Goal: Task Accomplishment & Management: Use online tool/utility

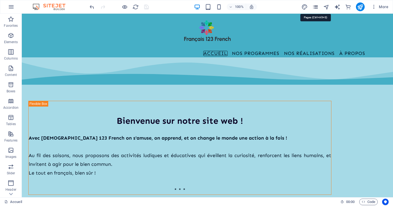
click at [315, 6] on icon "pages" at bounding box center [316, 7] width 6 height 6
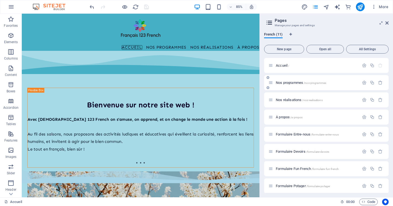
click at [295, 86] on div "Nos programmes /nos-programmes" at bounding box center [326, 82] width 125 height 15
click at [289, 83] on span "Nos programmes /nos-programmes" at bounding box center [301, 82] width 50 height 4
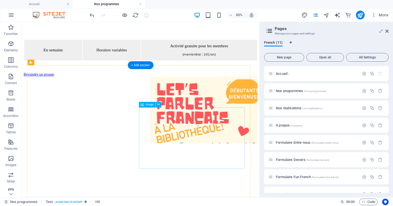
scroll to position [545, 0]
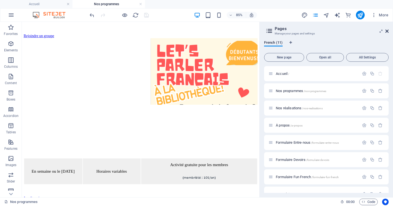
click at [389, 32] on icon at bounding box center [387, 31] width 3 height 4
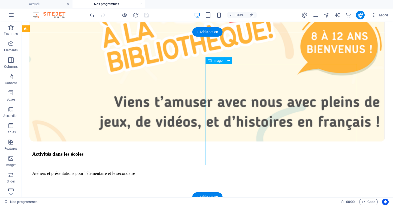
scroll to position [1307, 0]
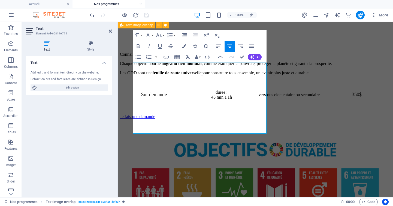
scroll to position [1313, 0]
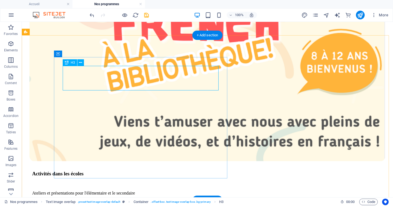
scroll to position [1285, 0]
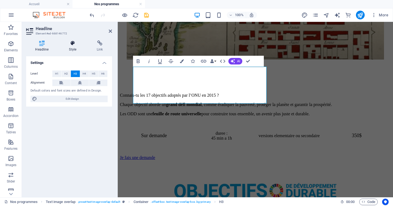
click at [81, 43] on icon at bounding box center [73, 42] width 26 height 5
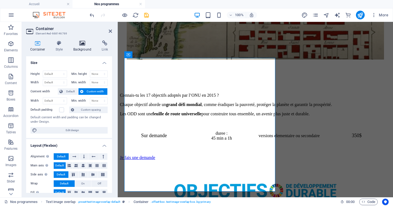
click at [83, 44] on icon at bounding box center [82, 42] width 26 height 5
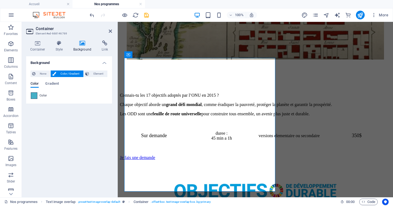
click at [34, 94] on span at bounding box center [34, 95] width 6 height 6
type input "#45afc6"
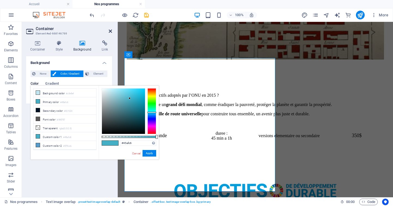
click at [111, 30] on icon at bounding box center [110, 31] width 3 height 4
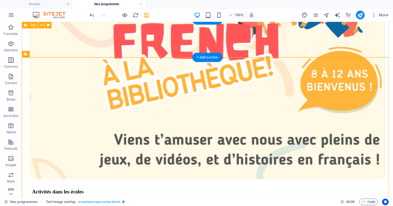
scroll to position [1269, 0]
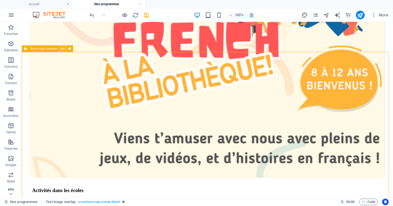
click at [64, 49] on icon at bounding box center [62, 49] width 3 height 6
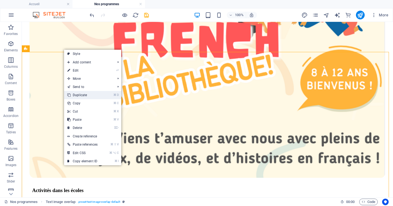
click at [76, 94] on link "⌘ D Duplicate" at bounding box center [82, 95] width 37 height 8
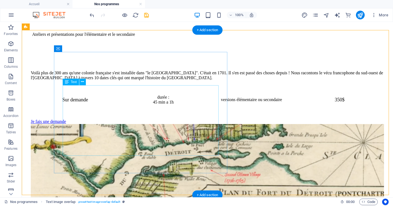
scroll to position [1442, 0]
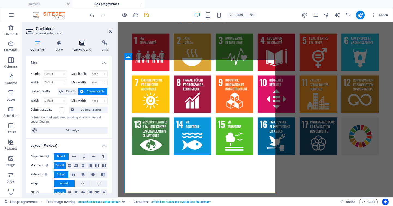
click at [85, 44] on icon at bounding box center [82, 42] width 26 height 5
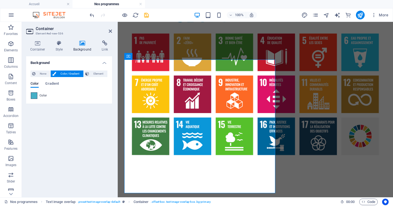
click at [32, 97] on span at bounding box center [34, 95] width 6 height 6
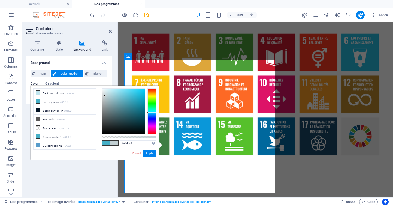
type input "#c2cfd2"
click at [105, 96] on div at bounding box center [123, 110] width 43 height 45
click at [150, 152] on button "Apply" at bounding box center [150, 153] width 14 height 7
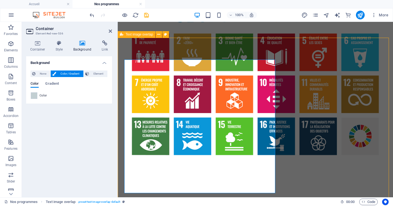
scroll to position [1442, 0]
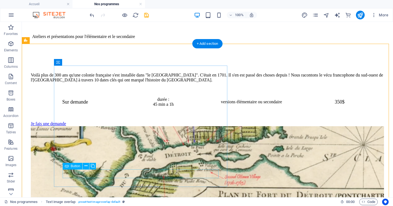
select select "px"
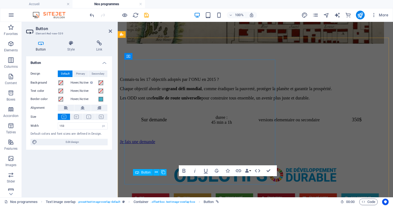
scroll to position [1601, 0]
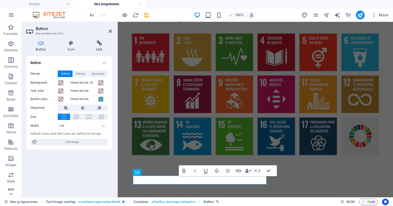
click at [101, 44] on icon at bounding box center [99, 42] width 26 height 5
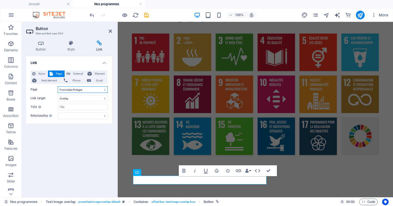
click at [90, 89] on select "Accueil Nos programmes Nos réalisations À propos Formulaire Entre-nous Formulai…" at bounding box center [83, 89] width 50 height 7
click at [97, 89] on select "Accueil Nos programmes Nos réalisations À propos Formulaire Entre-nous Formulai…" at bounding box center [83, 89] width 50 height 7
click at [87, 140] on div "Link None Page External Element Next element Phone Email Page Accueil Nos progr…" at bounding box center [69, 124] width 86 height 136
click at [158, 172] on button at bounding box center [156, 172] width 7 height 7
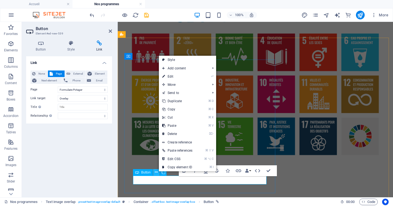
click at [158, 172] on button at bounding box center [156, 172] width 7 height 7
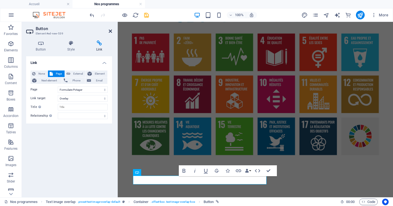
click at [110, 30] on icon at bounding box center [110, 31] width 3 height 4
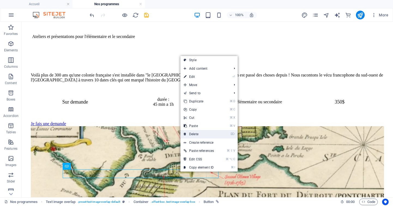
click at [191, 135] on link "⌦ Delete" at bounding box center [199, 134] width 37 height 8
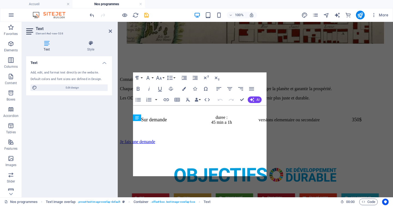
scroll to position [1601, 0]
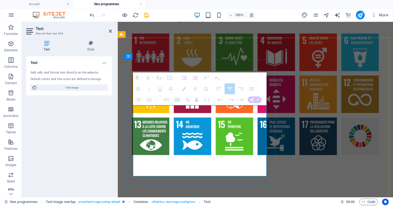
drag, startPoint x: 151, startPoint y: 157, endPoint x: 247, endPoint y: 160, distance: 95.8
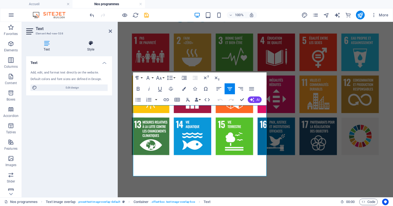
click at [92, 44] on icon at bounding box center [91, 42] width 43 height 5
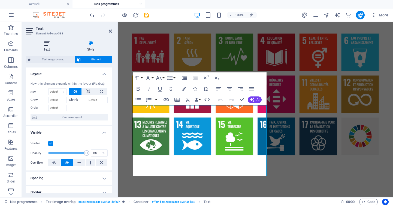
click at [50, 42] on icon at bounding box center [46, 42] width 41 height 5
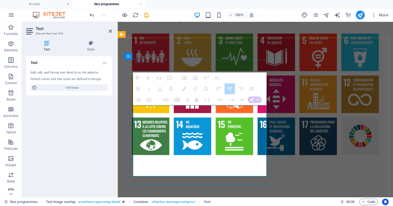
drag, startPoint x: 136, startPoint y: 158, endPoint x: 157, endPoint y: 156, distance: 21.1
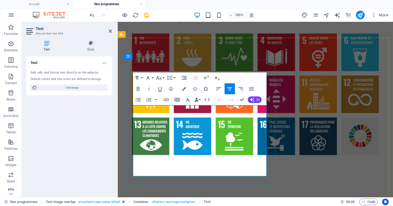
drag, startPoint x: 136, startPoint y: 159, endPoint x: 164, endPoint y: 160, distance: 28.4
click at [185, 89] on icon "button" at bounding box center [184, 89] width 4 height 4
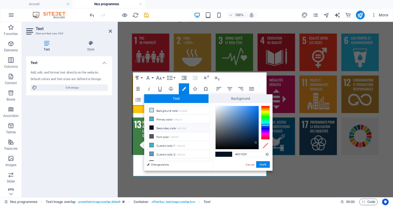
type input "#a1a6ac"
click at [218, 119] on div at bounding box center [237, 127] width 43 height 43
click at [265, 164] on button "Apply" at bounding box center [263, 164] width 14 height 7
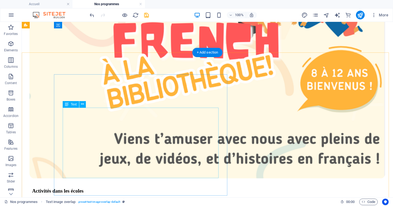
scroll to position [1268, 0]
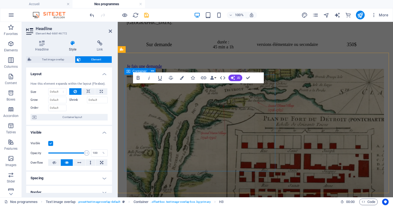
scroll to position [1410, 0]
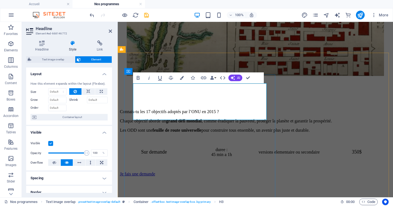
drag, startPoint x: 186, startPoint y: 90, endPoint x: 235, endPoint y: 92, distance: 48.6
drag, startPoint x: 147, startPoint y: 101, endPoint x: 202, endPoint y: 113, distance: 56.1
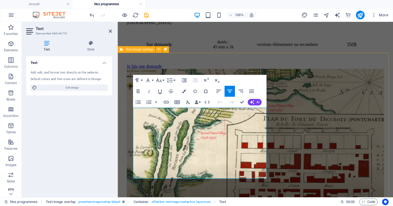
scroll to position [1410, 0]
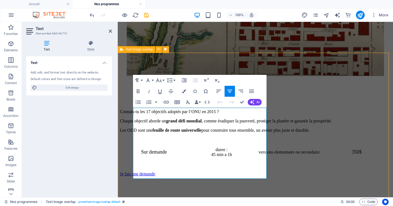
scroll to position [1268, 0]
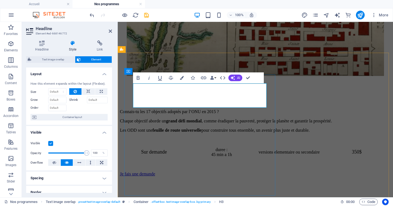
drag, startPoint x: 187, startPoint y: 88, endPoint x: 262, endPoint y: 103, distance: 75.6
copy span "l'automne ! Soyons créatifs avec la nature"
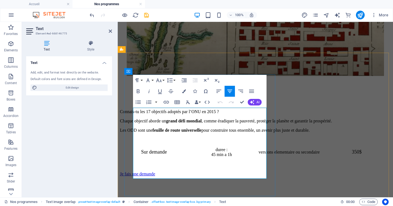
drag, startPoint x: 140, startPoint y: 120, endPoint x: 203, endPoint y: 139, distance: 66.4
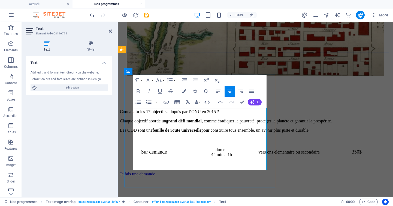
drag, startPoint x: 183, startPoint y: 130, endPoint x: 135, endPoint y: 119, distance: 49.9
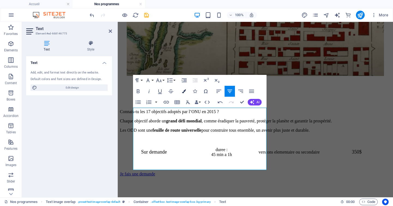
click at [185, 90] on icon "button" at bounding box center [184, 91] width 4 height 4
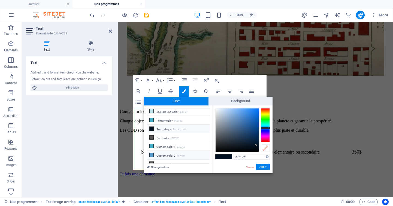
scroll to position [0, 0]
type input "#fbfcfe"
click at [216, 108] on div at bounding box center [237, 129] width 43 height 43
click at [229, 156] on span at bounding box center [228, 156] width 8 height 5
click at [263, 167] on button "Apply" at bounding box center [263, 166] width 14 height 7
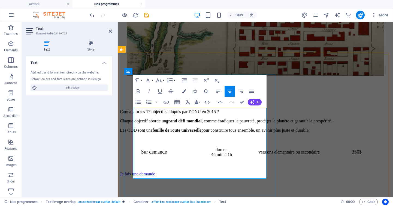
drag, startPoint x: 163, startPoint y: 162, endPoint x: 135, endPoint y: 161, distance: 27.3
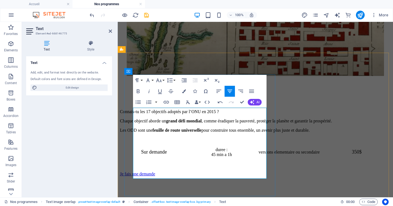
drag, startPoint x: 215, startPoint y: 166, endPoint x: 210, endPoint y: 166, distance: 4.4
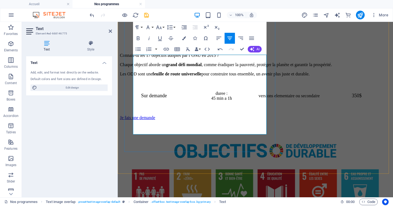
scroll to position [1467, 0]
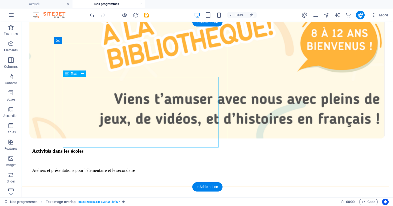
scroll to position [1309, 0]
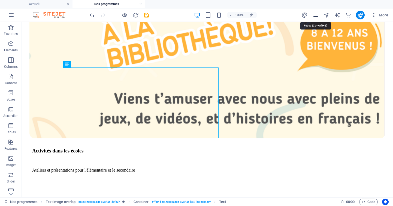
click at [315, 16] on icon "pages" at bounding box center [316, 15] width 6 height 6
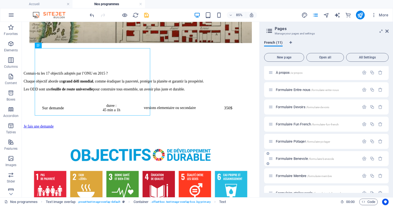
scroll to position [53, 0]
click at [301, 139] on span "Formulaire Potager /formulaire-potager" at bounding box center [303, 140] width 54 height 4
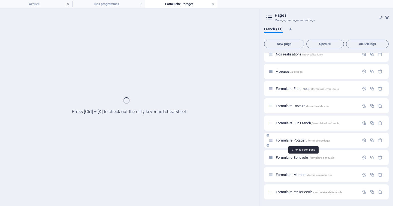
scroll to position [40, 0]
click at [301, 139] on span "Formulaire Potager /formulaire-potager" at bounding box center [303, 140] width 54 height 4
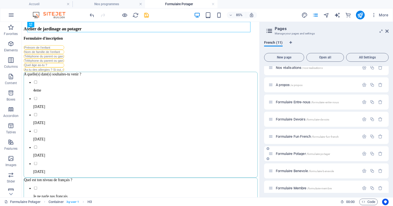
scroll to position [0, 0]
click at [186, 32] on div "Atelier de jardinage au potager" at bounding box center [161, 30] width 275 height 6
click at [143, 29] on div "Atelier de jardinage au potager" at bounding box center [161, 30] width 275 height 6
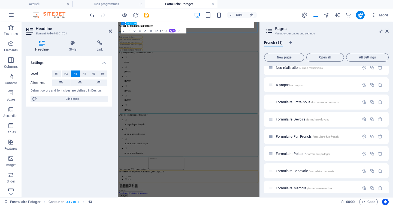
click at [226, 29] on h3 "Atelier de jardinage au potager" at bounding box center [259, 30] width 279 height 6
drag, startPoint x: 326, startPoint y: 27, endPoint x: 219, endPoint y: 27, distance: 106.6
click at [219, 27] on h3 "Atelier de jardinage au potager" at bounding box center [259, 30] width 279 height 6
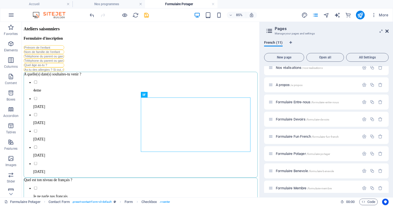
click at [387, 31] on icon at bounding box center [387, 31] width 3 height 4
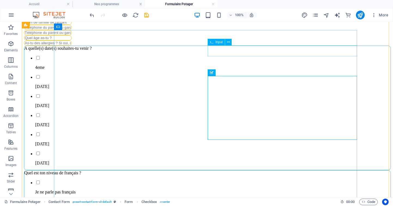
scroll to position [39, 0]
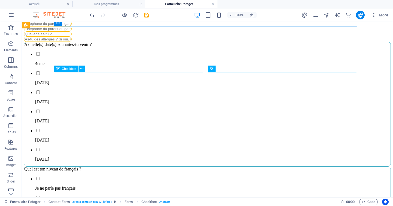
click at [162, 83] on div "A quelle(s) date(s) souhaites-tu venir ? 4eme [DATE] [DATE] [DATE] [DATE] [DATE]" at bounding box center [207, 104] width 367 height 124
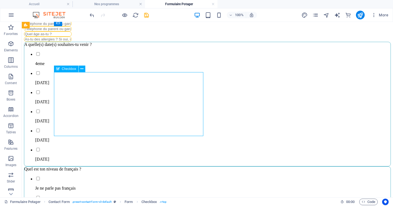
click at [115, 83] on div "A quelle(s) date(s) souhaites-tu venir ? 4eme [DATE] [DATE] [DATE] [DATE] [DATE]" at bounding box center [207, 104] width 367 height 124
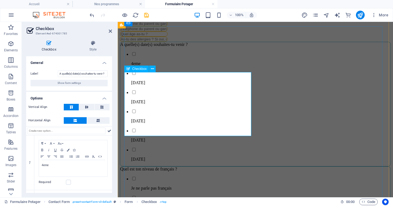
click at [165, 77] on div "A quelle(s) date(s) souhaites-tu venir ? 4eme [DATE] [DATE] [DATE] [DATE] [DATE]" at bounding box center [255, 104] width 271 height 124
click at [162, 77] on div "A quelle(s) date(s) souhaites-tu venir ? 4eme [DATE] [DATE] [DATE] [DATE] [DATE]" at bounding box center [255, 104] width 271 height 124
click at [72, 73] on input "A quelle(s) date(s) souhaites-tu venir ?" at bounding box center [83, 73] width 50 height 7
click at [102, 73] on input "A quels) atelier(s) souhaites-tu venir ?" at bounding box center [83, 73] width 50 height 7
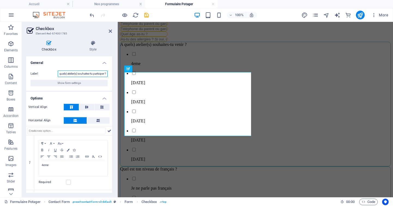
scroll to position [0, 4]
click at [63, 74] on input "A quels) atelier(s) souhaites-tu participer ?" at bounding box center [83, 73] width 50 height 7
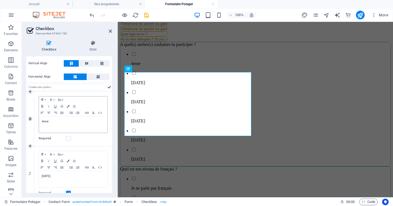
scroll to position [47, 0]
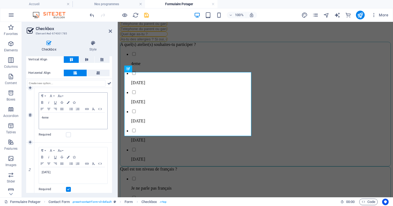
type input "A quel(s) atelier(s) souhaites-tu participer ?"
drag, startPoint x: 49, startPoint y: 117, endPoint x: 40, endPoint y: 117, distance: 9.5
click at [40, 117] on div "4eme" at bounding box center [73, 120] width 68 height 16
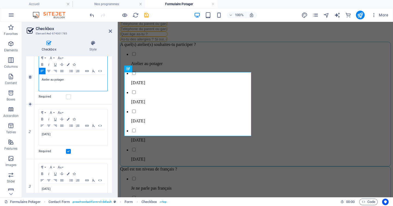
scroll to position [88, 0]
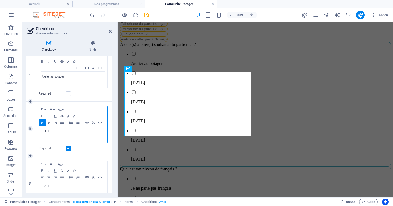
drag, startPoint x: 42, startPoint y: 132, endPoint x: 64, endPoint y: 131, distance: 21.5
click at [64, 131] on p "[DATE]" at bounding box center [73, 131] width 63 height 5
click at [50, 131] on p "Atelier d'automne" at bounding box center [73, 131] width 63 height 5
drag, startPoint x: 42, startPoint y: 130, endPoint x: 68, endPoint y: 130, distance: 25.9
click at [68, 130] on p "Atelier loisirs créatifs d'automne" at bounding box center [73, 131] width 63 height 5
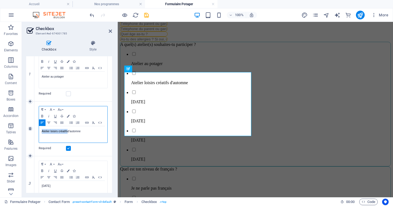
copy p "Atelier loisirs créatifs"
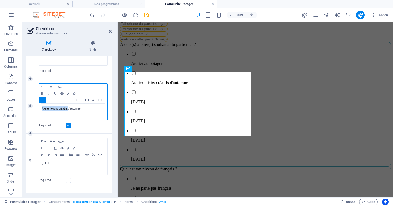
scroll to position [127, 0]
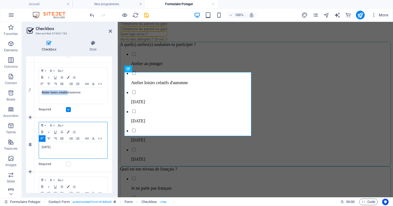
drag, startPoint x: 61, startPoint y: 148, endPoint x: 41, endPoint y: 147, distance: 20.8
click at [41, 147] on div "[DATE]" at bounding box center [73, 150] width 68 height 16
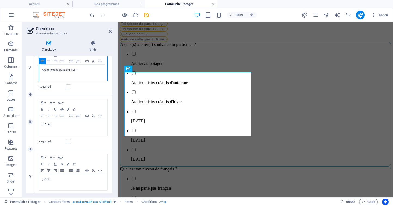
scroll to position [206, 0]
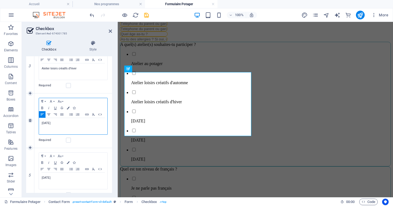
click at [60, 123] on p "[DATE]" at bounding box center [73, 123] width 63 height 5
drag, startPoint x: 61, startPoint y: 123, endPoint x: 41, endPoint y: 122, distance: 20.8
click at [41, 122] on div "[DATE]" at bounding box center [73, 126] width 68 height 16
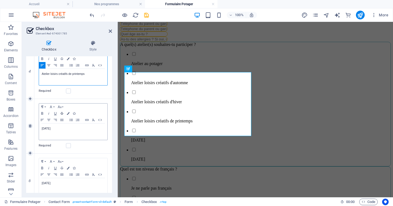
scroll to position [255, 0]
click at [29, 125] on icon at bounding box center [30, 125] width 2 height 3
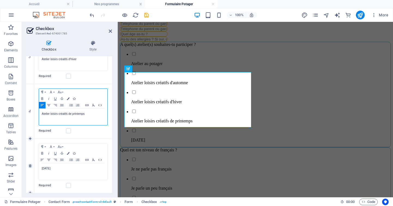
scroll to position [217, 0]
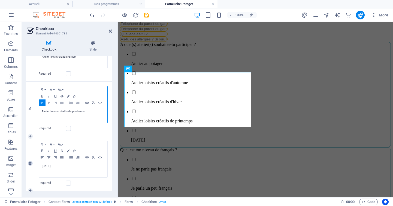
click at [30, 163] on icon at bounding box center [30, 162] width 2 height 3
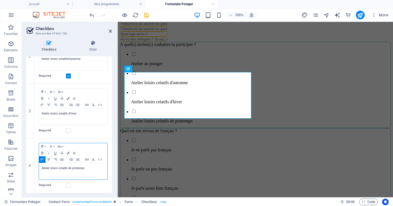
scroll to position [160, 0]
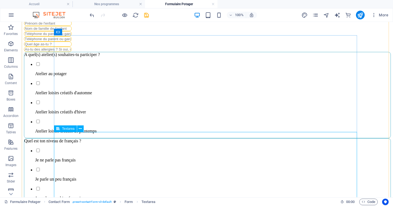
scroll to position [30, 0]
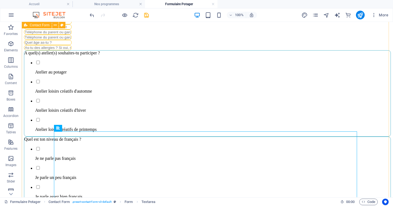
click at [375, 126] on div "A quel(s) atelier(s) souhaites-tu participer ? Atelier au potager Atelier loisi…" at bounding box center [207, 161] width 367 height 284
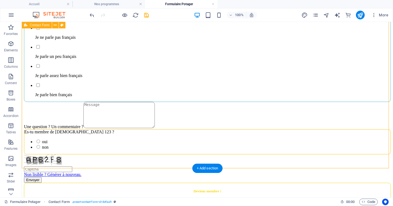
scroll to position [155, 0]
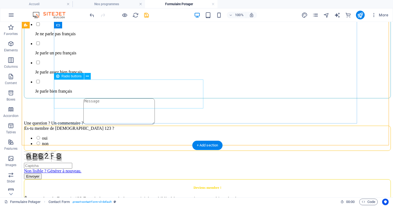
click at [124, 125] on div "Es-tu membre de [DEMOGRAPHIC_DATA] 123 ? oui non" at bounding box center [207, 137] width 367 height 25
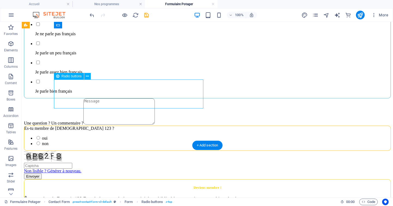
click at [123, 125] on div "Es-tu membre de [DEMOGRAPHIC_DATA] 123 ? oui non" at bounding box center [207, 137] width 367 height 25
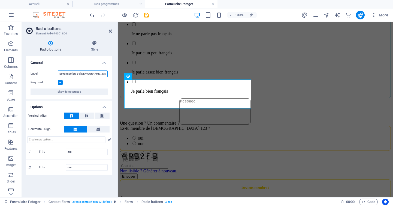
click at [76, 73] on input "Es-tu membre de [DEMOGRAPHIC_DATA] 123 ?" at bounding box center [83, 73] width 50 height 7
click at [65, 73] on input "Es-tu membre de [DEMOGRAPHIC_DATA] 123 ?" at bounding box center [83, 73] width 50 height 7
type input "Es-tu membre de [DEMOGRAPHIC_DATA] 123 ?"
click at [108, 30] on h2 "Radio buttons" at bounding box center [74, 28] width 76 height 5
click at [112, 32] on icon at bounding box center [110, 31] width 3 height 4
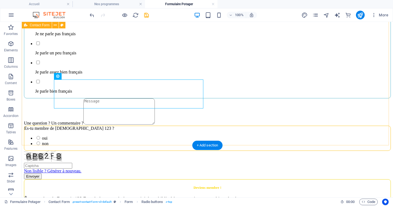
click at [239, 135] on div "A quel(s) atelier(s) souhaites-tu participer ? Atelier au potager Atelier loisi…" at bounding box center [207, 37] width 367 height 284
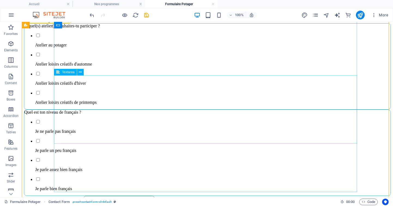
scroll to position [0, 0]
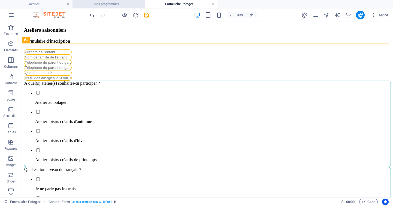
click at [117, 3] on h4 "Nos programmes" at bounding box center [109, 4] width 73 height 6
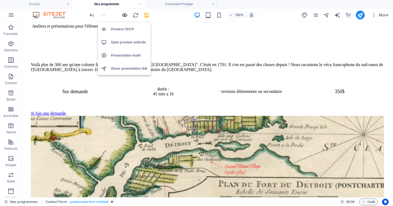
click at [127, 17] on icon "button" at bounding box center [125, 15] width 6 height 6
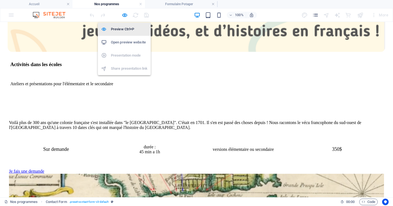
click at [117, 30] on h6 "Preview Ctrl+P" at bounding box center [129, 29] width 37 height 7
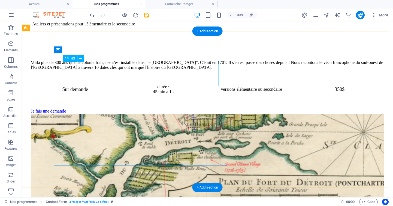
scroll to position [1455, 0]
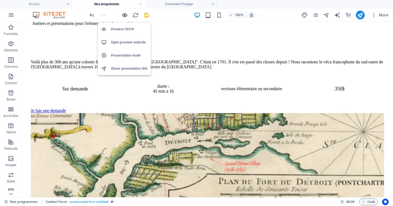
click at [124, 16] on icon "button" at bounding box center [125, 15] width 6 height 6
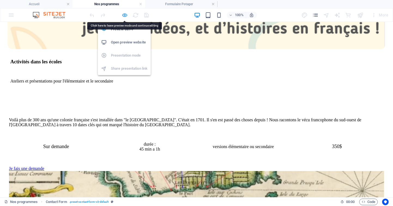
click at [123, 14] on icon "button" at bounding box center [125, 15] width 6 height 6
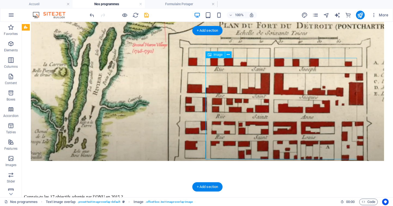
select select "%"
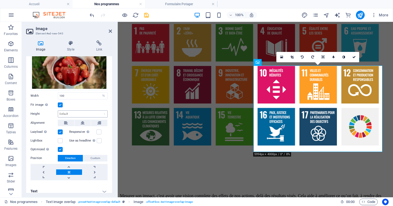
scroll to position [37, 0]
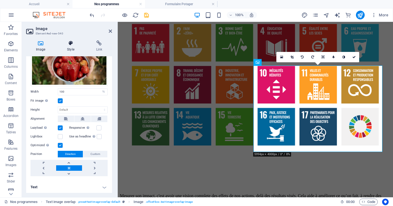
click at [72, 43] on icon at bounding box center [70, 42] width 27 height 5
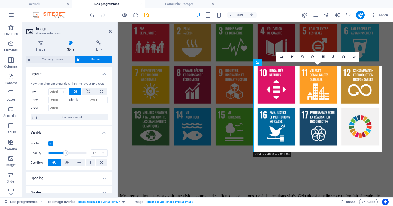
type input "48"
drag, startPoint x: 85, startPoint y: 152, endPoint x: 66, endPoint y: 153, distance: 19.1
click at [66, 153] on span at bounding box center [65, 152] width 5 height 5
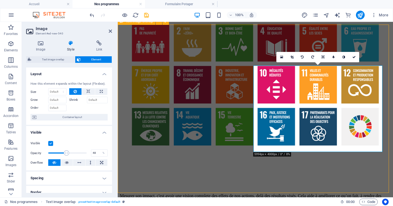
scroll to position [1455, 0]
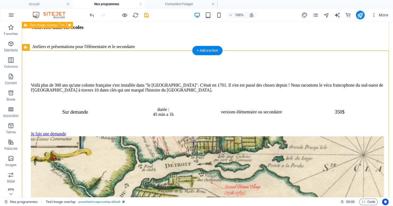
scroll to position [1431, 0]
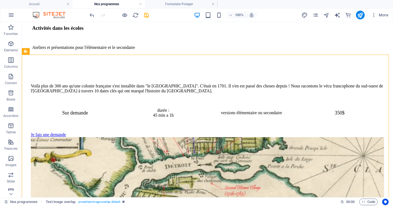
click at [247, 2] on ul "Accueil Nos programmes Formulaire Potager" at bounding box center [196, 4] width 393 height 8
